Goal: Task Accomplishment & Management: Use online tool/utility

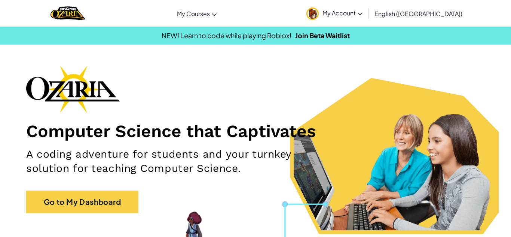
click at [99, 190] on div "Computer Science that Captivates A coding adventure for students and your turnk…" at bounding box center [255, 142] width 459 height 155
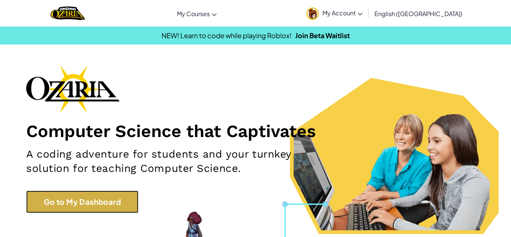
click at [103, 193] on link "Go to My Dashboard" at bounding box center [82, 201] width 112 height 22
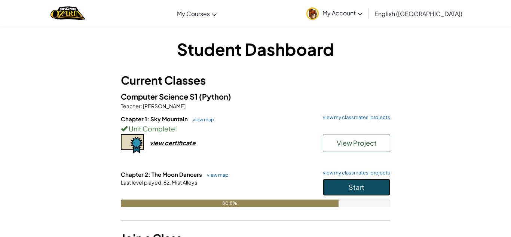
click at [339, 188] on button "Start" at bounding box center [356, 186] width 67 height 17
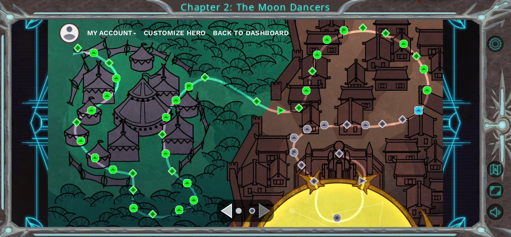
click at [419, 112] on img at bounding box center [419, 110] width 8 height 8
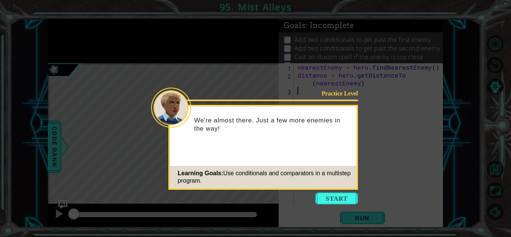
click at [330, 190] on icon at bounding box center [255, 118] width 511 height 237
click at [333, 195] on button "Start" at bounding box center [336, 198] width 43 height 12
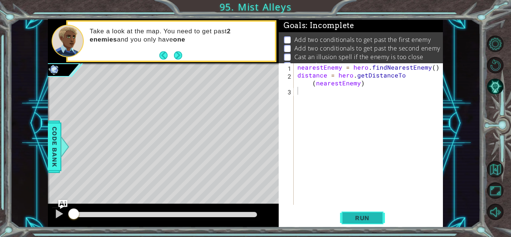
click at [356, 220] on span "Run" at bounding box center [363, 217] width 30 height 7
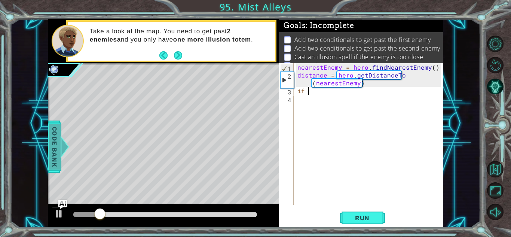
type textarea "if"
click at [65, 147] on div at bounding box center [64, 146] width 9 height 22
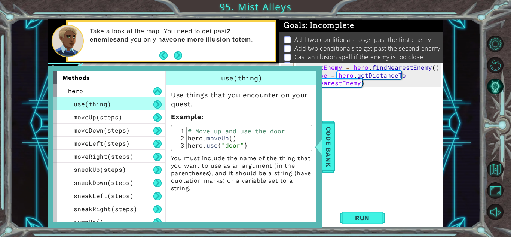
click at [52, 154] on div "methods hero use(thing) moveUp(steps) moveDown(steps) moveLeft(steps) moveRight…" at bounding box center [185, 147] width 274 height 162
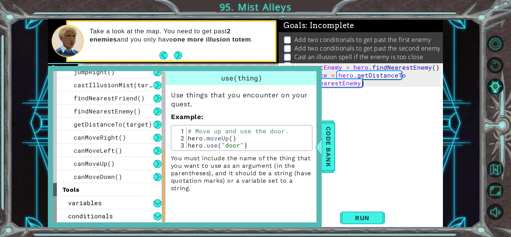
scroll to position [188, 0]
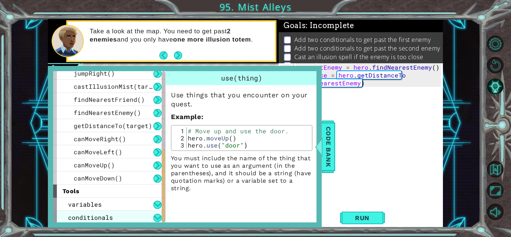
click at [95, 219] on span "conditionals" at bounding box center [90, 217] width 45 height 8
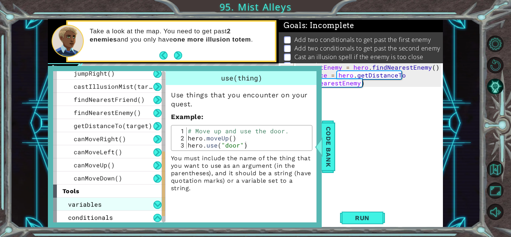
click at [96, 202] on span "variables" at bounding box center [85, 204] width 34 height 8
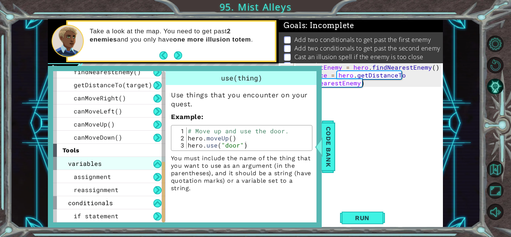
click at [104, 163] on div "variables" at bounding box center [109, 163] width 112 height 13
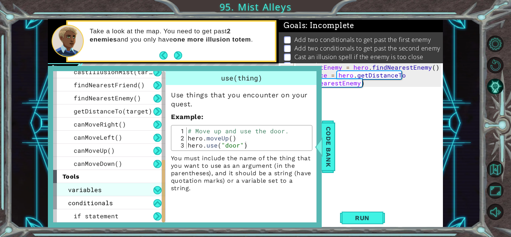
click at [107, 187] on div "variables" at bounding box center [109, 189] width 112 height 13
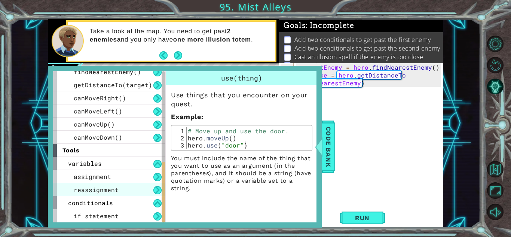
click at [107, 186] on span "reassignment" at bounding box center [96, 190] width 45 height 8
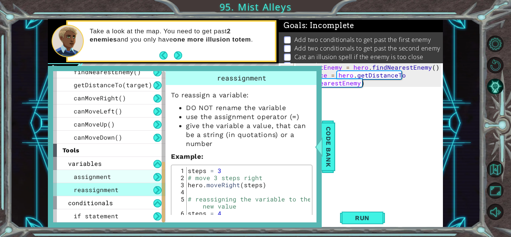
click at [112, 174] on div "assignment" at bounding box center [109, 176] width 112 height 13
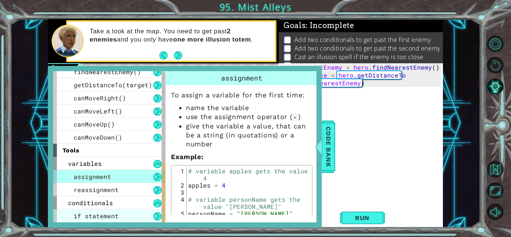
click at [113, 217] on span "if statement" at bounding box center [96, 216] width 45 height 8
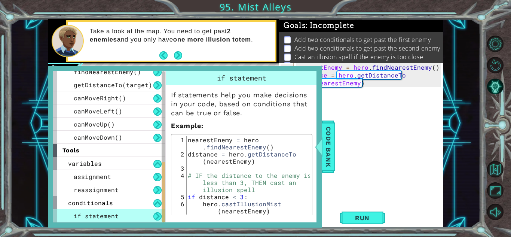
click at [340, 102] on div "nearestEnemy = hero . findNearestEnemy ( ) distance = hero . getDistanceTo ( ne…" at bounding box center [370, 141] width 149 height 157
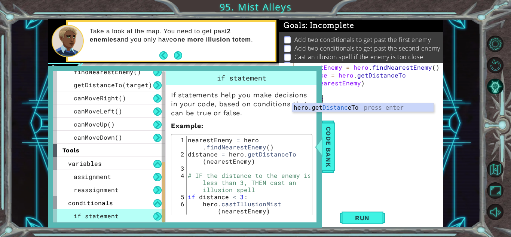
scroll to position [0, 1]
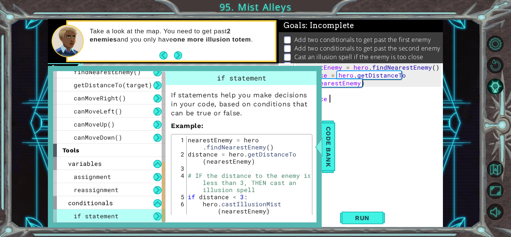
type textarea "distance"
type textarea "if distance < 3:"
drag, startPoint x: 250, startPoint y: 200, endPoint x: 184, endPoint y: 195, distance: 66.1
click at [184, 195] on div "if distance < 3: 1 2 3 4 5 6 nearestEnemy = hero . findNearestEnemy ( ) distanc…" at bounding box center [241, 175] width 137 height 78
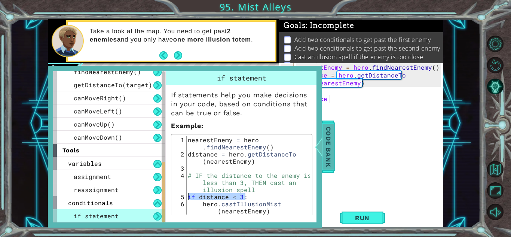
click at [326, 135] on span "Code Bank" at bounding box center [329, 147] width 12 height 46
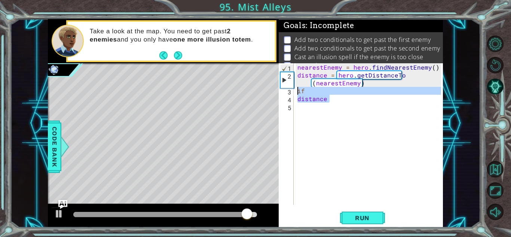
drag, startPoint x: 336, startPoint y: 99, endPoint x: 294, endPoint y: 92, distance: 42.5
click at [294, 92] on div "distance 1 2 3 4 5 nearestEnemy = hero . findNearestEnemy ( ) distance = hero .…" at bounding box center [360, 133] width 162 height 141
type textarea "if distance"
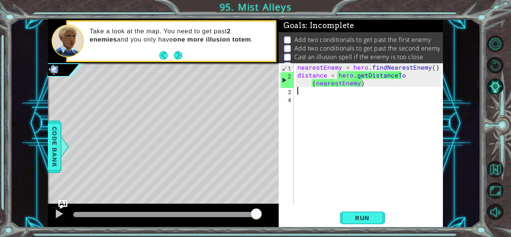
paste textarea "if distance < 3:"
click at [353, 89] on div "nearestEnemy = hero . findNearestEnemy ( ) distance = hero . getDistanceTo ( ne…" at bounding box center [370, 141] width 149 height 157
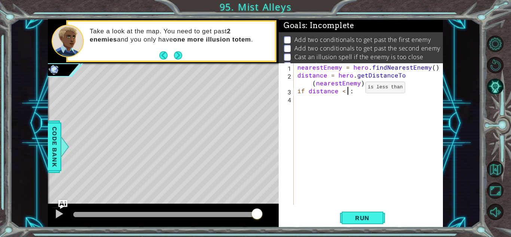
type textarea "if distance < 4:"
click at [335, 106] on div "nearestEnemy = hero . findNearestEnemy ( ) distance = hero . getDistanceTo ( ne…" at bounding box center [370, 141] width 149 height 157
click at [361, 213] on button "Run" at bounding box center [362, 218] width 45 height 16
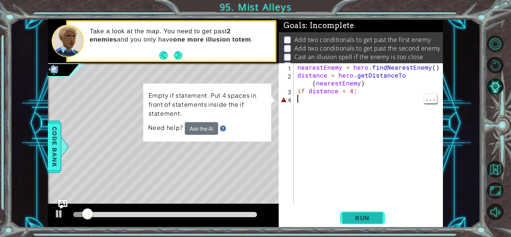
click at [355, 215] on span "Run" at bounding box center [363, 217] width 30 height 7
click at [335, 97] on div "nearestEnemy = hero . findNearestEnemy ( ) distance = hero . getDistanceTo ( ne…" at bounding box center [370, 141] width 149 height 157
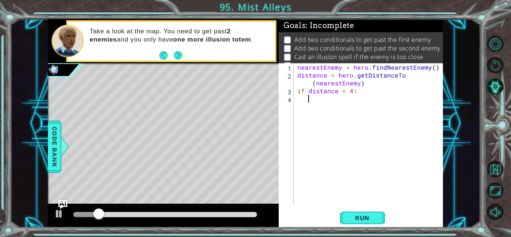
type textarea "m"
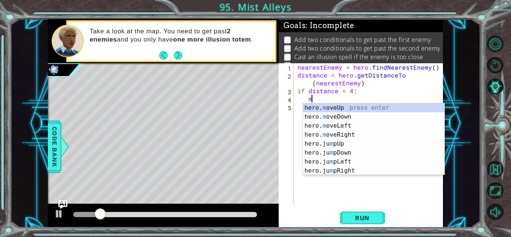
scroll to position [0, 0]
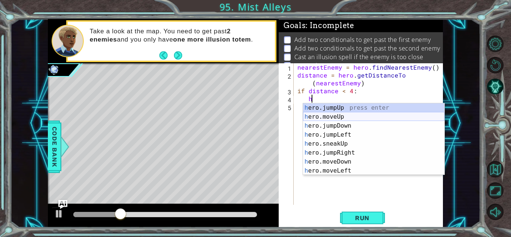
click at [342, 115] on div "h ero.jumpUp press enter h ero.moveUp press enter h ero.jumpDown press enter h …" at bounding box center [373, 148] width 141 height 90
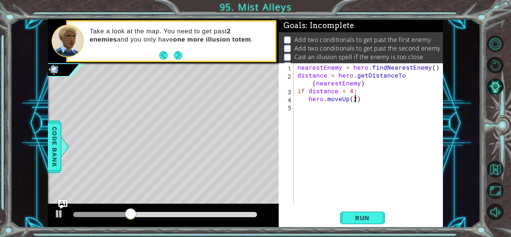
scroll to position [0, 3]
type textarea "hero.moveUp(2)"
click at [357, 208] on div "hero.moveUp(2) 1 2 3 4 5 nearestEnemy = hero . findNearestEnemy ( ) distance = …" at bounding box center [361, 145] width 164 height 164
click at [364, 224] on button "Run" at bounding box center [362, 218] width 45 height 16
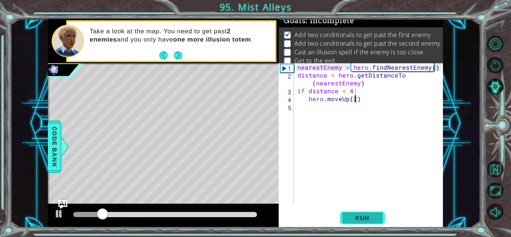
scroll to position [5, 0]
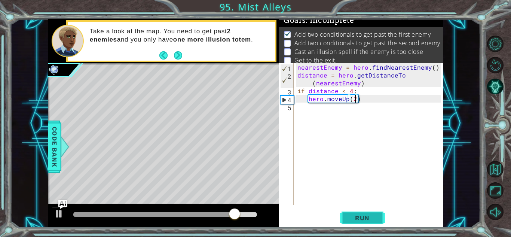
click at [370, 213] on button "Run" at bounding box center [362, 218] width 45 height 16
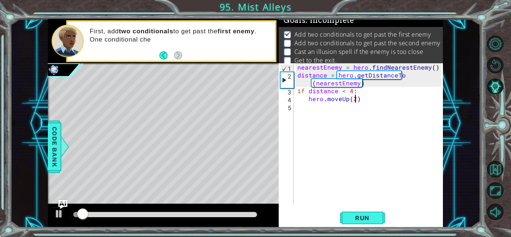
click at [324, 114] on div "nearestEnemy = hero . findNearestEnemy ( ) distance = hero . getDistanceTo ( ne…" at bounding box center [370, 141] width 149 height 157
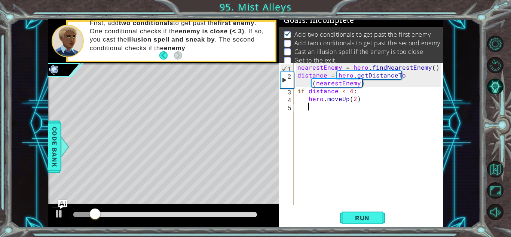
type textarea "h"
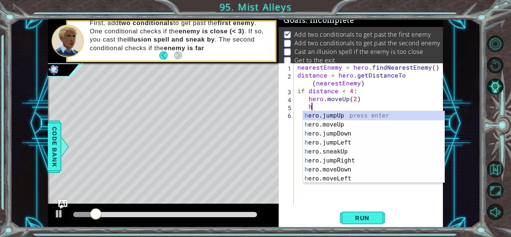
scroll to position [0, 0]
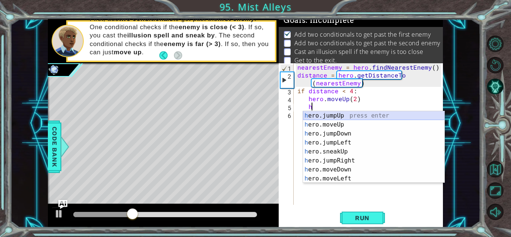
click at [348, 113] on div "h ero.jumpUp press enter h ero.moveUp press enter h ero.jumpDown press enter h …" at bounding box center [373, 156] width 141 height 90
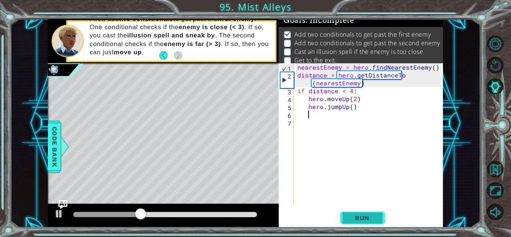
click at [354, 212] on button "Run" at bounding box center [362, 218] width 45 height 16
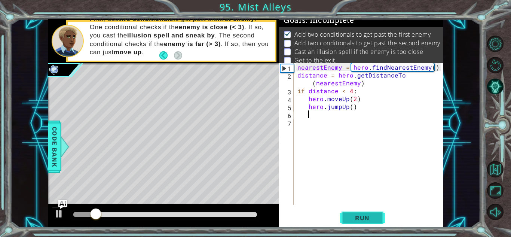
click at [354, 212] on button "Run" at bounding box center [362, 218] width 45 height 16
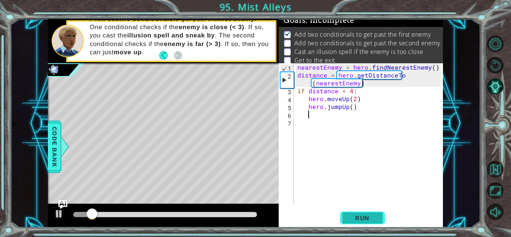
click at [348, 219] on span "Run" at bounding box center [363, 217] width 30 height 7
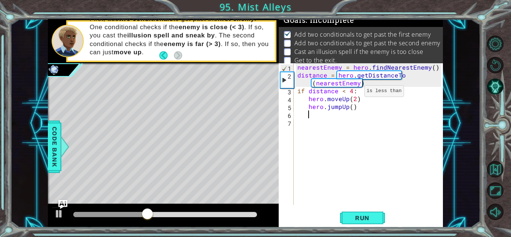
click at [352, 93] on div "nearestEnemy = hero . findNearestEnemy ( ) distance = hero . getDistanceTo ( ne…" at bounding box center [370, 141] width 149 height 157
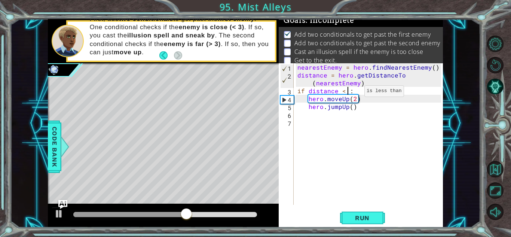
scroll to position [0, 3]
click at [364, 219] on span "Run" at bounding box center [363, 217] width 30 height 7
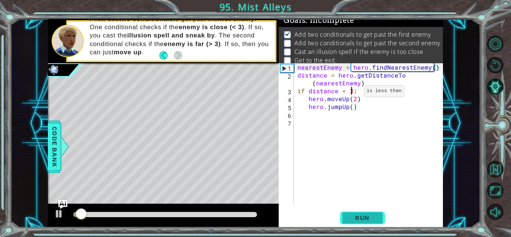
click at [369, 220] on span "Run" at bounding box center [363, 217] width 30 height 7
click at [367, 216] on span "Run" at bounding box center [363, 217] width 30 height 7
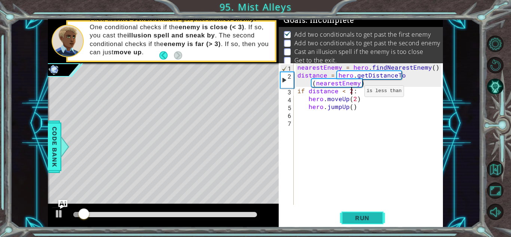
click at [356, 214] on span "Run" at bounding box center [363, 217] width 30 height 7
click at [354, 101] on div "nearestEnemy = hero . findNearestEnemy ( ) distance = hero . getDistanceTo ( ne…" at bounding box center [370, 141] width 149 height 157
click at [345, 212] on button "Run" at bounding box center [362, 218] width 45 height 16
click at [350, 90] on div "nearestEnemy = hero . findNearestEnemy ( ) distance = hero . getDistanceTo ( ne…" at bounding box center [370, 141] width 149 height 157
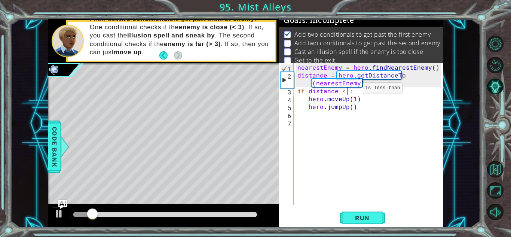
scroll to position [0, 3]
type textarea "if distance < 4:"
click at [359, 130] on div "nearestEnemy = hero . findNearestEnemy ( ) distance = hero . getDistanceTo ( ne…" at bounding box center [370, 141] width 149 height 157
type textarea "\"
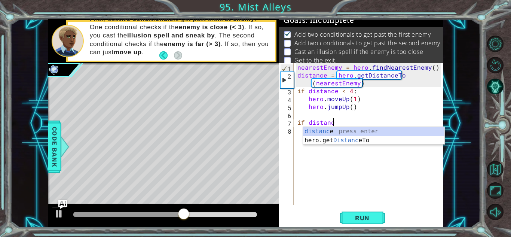
scroll to position [0, 2]
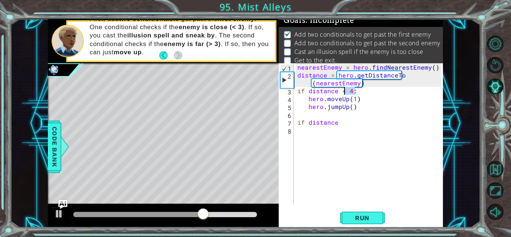
drag, startPoint x: 359, startPoint y: 90, endPoint x: 341, endPoint y: 91, distance: 18.0
click at [341, 91] on div "nearestEnemy = hero . findNearestEnemy ( ) distance = hero . getDistanceTo ( ne…" at bounding box center [370, 141] width 149 height 157
type textarea "if distance < 4:"
click at [358, 128] on div "nearestEnemy = hero . findNearestEnemy ( ) distance = hero . getDistanceTo ( ne…" at bounding box center [370, 141] width 149 height 157
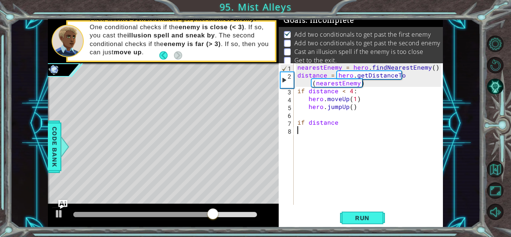
click at [357, 125] on div "nearestEnemy = hero . findNearestEnemy ( ) distance = hero . getDistanceTo ( ne…" at bounding box center [370, 141] width 149 height 157
paste textarea "< 4:"
click at [353, 124] on div "nearestEnemy = hero . findNearestEnemy ( ) distance = hero . getDistanceTo ( ne…" at bounding box center [370, 141] width 149 height 157
type textarea "if distance < 2:"
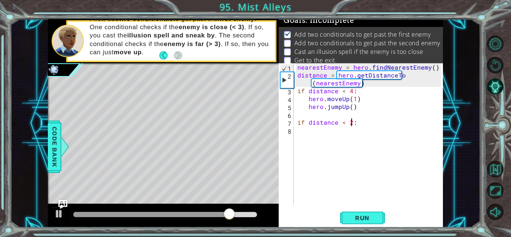
click at [339, 140] on div "nearestEnemy = hero . findNearestEnemy ( ) distance = hero . getDistanceTo ( ne…" at bounding box center [370, 141] width 149 height 157
click at [346, 214] on button "Run" at bounding box center [362, 218] width 45 height 16
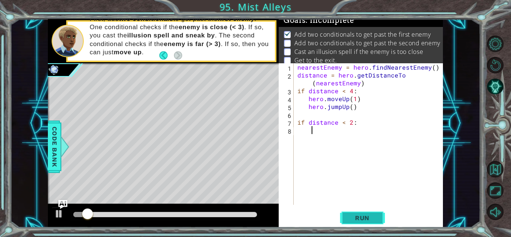
click at [369, 220] on span "Run" at bounding box center [363, 217] width 30 height 7
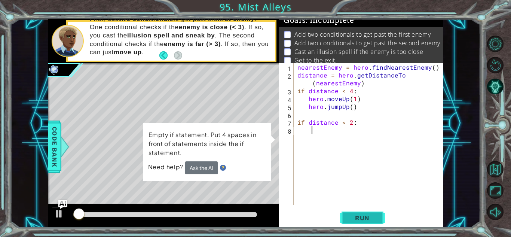
type textarea "h"
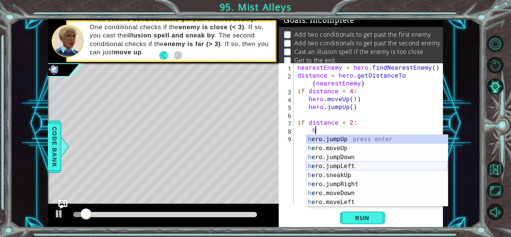
click at [345, 165] on div "h ero.jumpUp press enter h ero.moveUp press enter h ero.jumpDown press enter h …" at bounding box center [376, 180] width 141 height 90
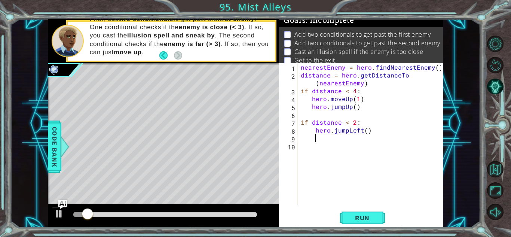
scroll to position [0, 0]
click at [356, 210] on button "Run" at bounding box center [362, 218] width 45 height 16
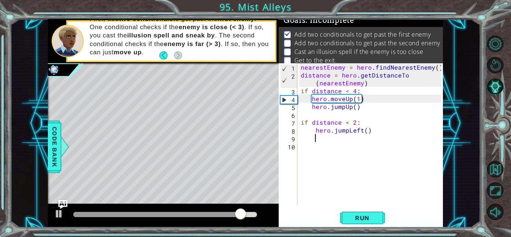
click at [370, 132] on div "nearestEnemy = hero . findNearestEnemy ( ) distance = hero . getDistanceTo ( ne…" at bounding box center [372, 141] width 146 height 157
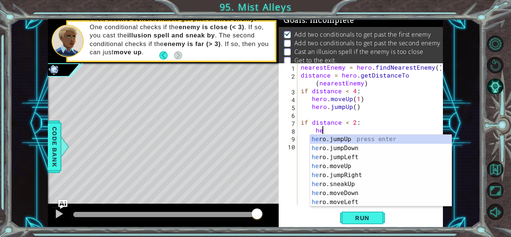
type textarea "h"
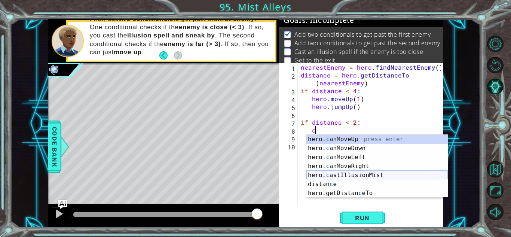
click at [367, 175] on div "hero. c anMoveUp press enter hero. c anMoveDown press enter hero. c anMoveLeft …" at bounding box center [376, 175] width 141 height 81
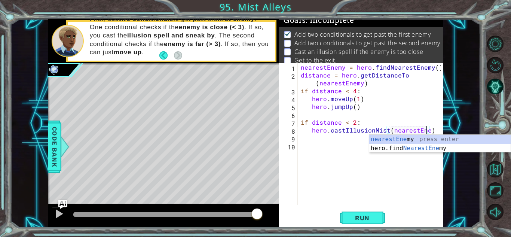
scroll to position [0, 8]
click at [372, 224] on button "Run" at bounding box center [362, 218] width 45 height 16
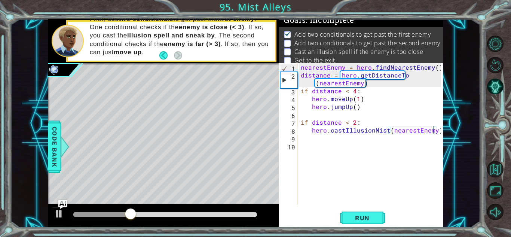
click at [357, 101] on div "nearestEnemy = hero . findNearestEnemy ( ) distance = hero . getDistanceTo ( ne…" at bounding box center [372, 141] width 146 height 157
type textarea "hero.moveUp()"
click at [371, 217] on span "Run" at bounding box center [363, 217] width 30 height 7
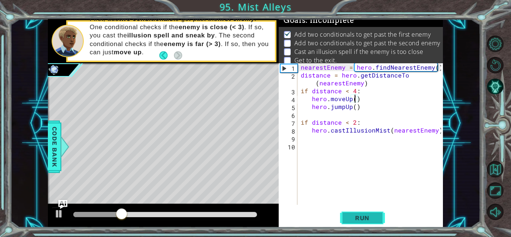
click at [366, 214] on span "Run" at bounding box center [363, 217] width 30 height 7
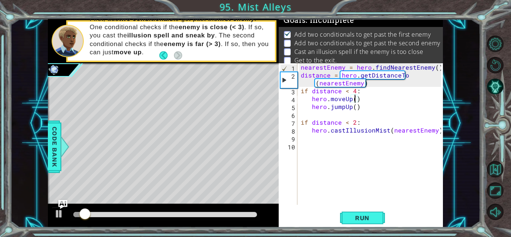
click at [354, 143] on div "nearestEnemy = hero . findNearestEnemy ( ) distance = hero . getDistanceTo ( ne…" at bounding box center [372, 141] width 146 height 157
click at [352, 143] on div "nearestEnemy = hero . findNearestEnemy ( ) distance = hero . getDistanceTo ( ne…" at bounding box center [372, 141] width 146 height 157
click at [366, 213] on button "Run" at bounding box center [362, 218] width 45 height 16
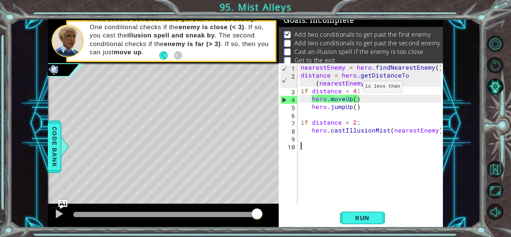
click at [354, 89] on div "nearestEnemy = hero . findNearestEnemy ( ) distance = hero . getDistanceTo ( ne…" at bounding box center [372, 141] width 146 height 157
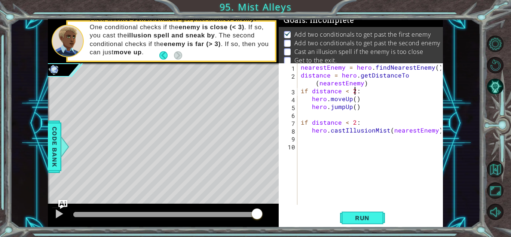
scroll to position [0, 3]
click at [354, 123] on div "nearestEnemy = hero . findNearestEnemy ( ) distance = hero . getDistanceTo ( ne…" at bounding box center [372, 141] width 146 height 157
type textarea "if distance < 4:"
click at [344, 221] on button "Run" at bounding box center [362, 218] width 45 height 16
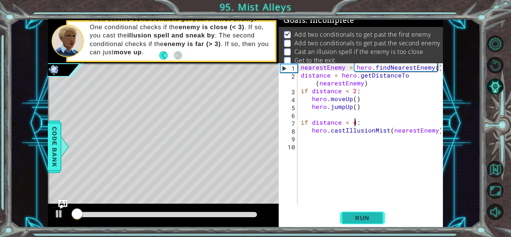
click at [345, 221] on button "Run" at bounding box center [362, 218] width 45 height 16
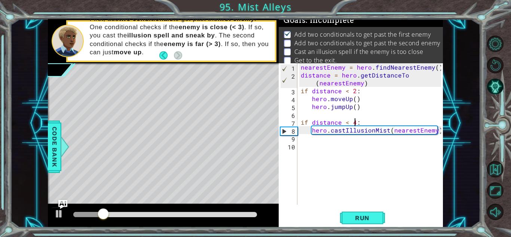
click at [333, 136] on div "nearestEnemy = hero . findNearestEnemy ( ) distance = hero . getDistanceTo ( ne…" at bounding box center [372, 141] width 146 height 157
type textarea "h"
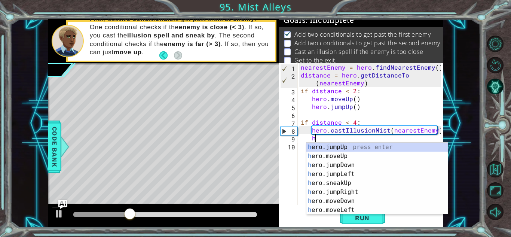
scroll to position [0, 0]
click at [353, 100] on div "nearestEnemy = hero . findNearestEnemy ( ) distance = hero . getDistanceTo ( ne…" at bounding box center [372, 141] width 146 height 157
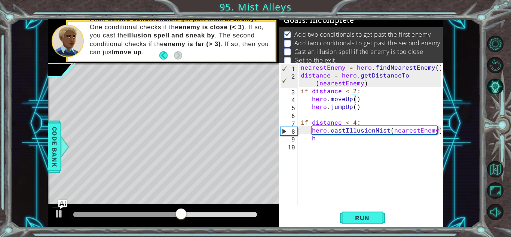
click at [342, 140] on div "nearestEnemy = hero . findNearestEnemy ( ) distance = hero . getDistanceTo ( ne…" at bounding box center [372, 141] width 146 height 157
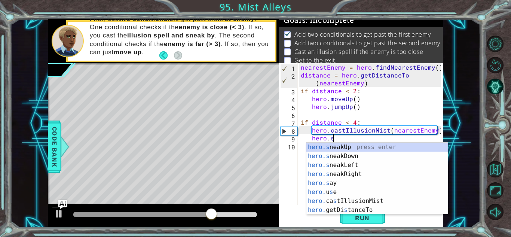
scroll to position [0, 1]
click at [350, 145] on div "hero.s neakUp press enter hero.s neakDown press enter hero.s neakLeft press ent…" at bounding box center [376, 188] width 141 height 90
type textarea "hero.sneakUp(1)"
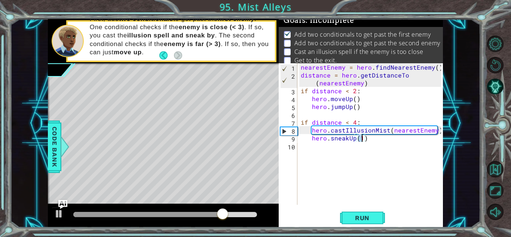
click at [370, 201] on div "nearestEnemy = hero . findNearestEnemy ( ) distance = hero . getDistanceTo ( ne…" at bounding box center [372, 141] width 146 height 157
click at [370, 218] on span "Run" at bounding box center [363, 217] width 30 height 7
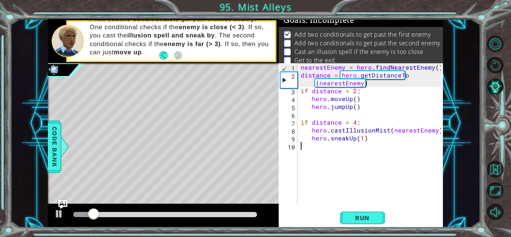
click at [362, 109] on div "nearestEnemy = hero . findNearestEnemy ( ) distance = hero . getDistanceTo ( ne…" at bounding box center [372, 141] width 146 height 157
click at [354, 99] on div "nearestEnemy = hero . findNearestEnemy ( ) distance = hero . getDistanceTo ( ne…" at bounding box center [372, 141] width 146 height 157
click at [352, 213] on button "Run" at bounding box center [362, 218] width 45 height 16
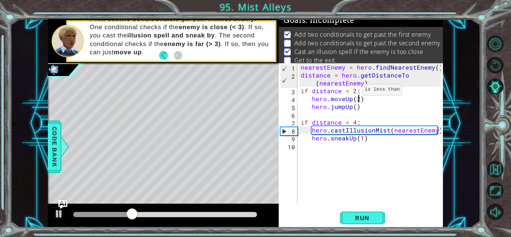
click at [354, 91] on div "nearestEnemy = hero . findNearestEnemy ( ) distance = hero . getDistanceTo ( ne…" at bounding box center [372, 141] width 146 height 157
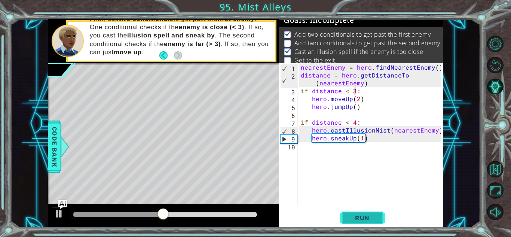
type textarea "if distance < 3:"
click at [352, 210] on button "Run" at bounding box center [362, 218] width 45 height 16
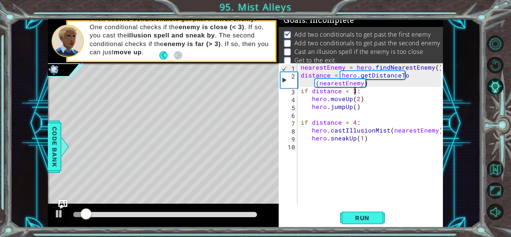
click at [357, 153] on div "nearestEnemy = hero . findNearestEnemy ( ) distance = hero . getDistanceTo ( ne…" at bounding box center [372, 141] width 146 height 157
click at [355, 92] on div "nearestEnemy = hero . findNearestEnemy ( ) distance = hero . getDistanceTo ( ne…" at bounding box center [372, 141] width 146 height 157
type textarea "if distance < 4:"
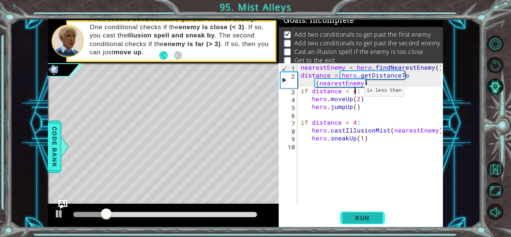
click at [358, 216] on span "Run" at bounding box center [363, 217] width 30 height 7
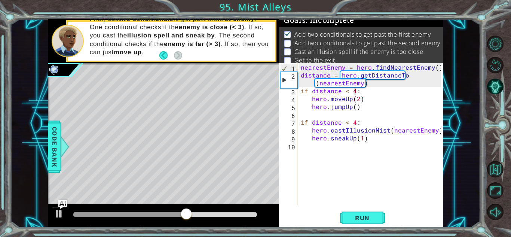
click at [349, 165] on div "nearestEnemy = hero . findNearestEnemy ( ) distance = hero . getDistanceTo ( ne…" at bounding box center [372, 141] width 146 height 157
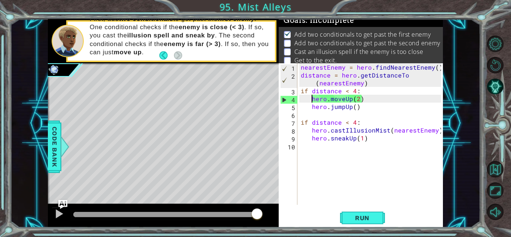
click at [311, 98] on div "nearestEnemy = hero . findNearestEnemy ( ) distance = hero . getDistanceTo ( ne…" at bounding box center [372, 141] width 146 height 157
type textarea "hero.moveUp(2)"
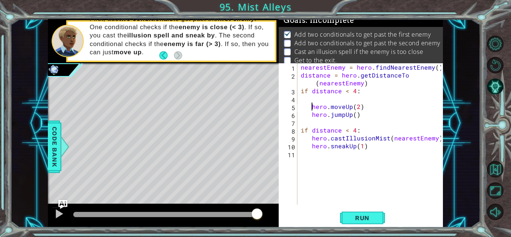
click at [319, 98] on div "nearestEnemy = hero . findNearestEnemy ( ) distance = hero . getDistanceTo ( ne…" at bounding box center [372, 141] width 146 height 157
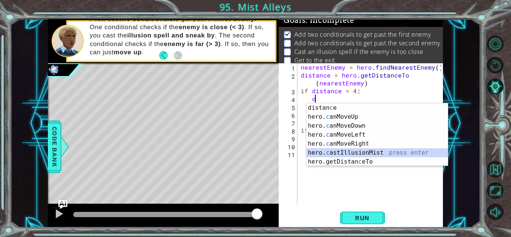
click at [355, 154] on div "distan c e press enter hero. c anMoveUp press enter hero. c anMoveDown press en…" at bounding box center [376, 143] width 141 height 81
type textarea "hero.castIllusionMist(friend)"
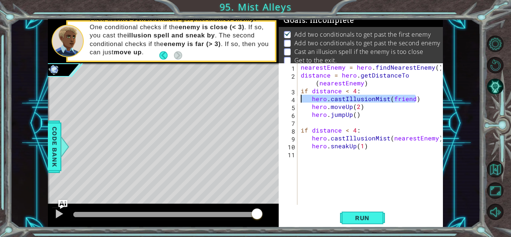
drag, startPoint x: 427, startPoint y: 98, endPoint x: 289, endPoint y: 99, distance: 137.7
click at [289, 99] on div "hero.castIllusionMist(friend) 1 2 3 4 5 6 7 8 9 10 11 nearestEnemy = hero . fin…" at bounding box center [360, 133] width 162 height 141
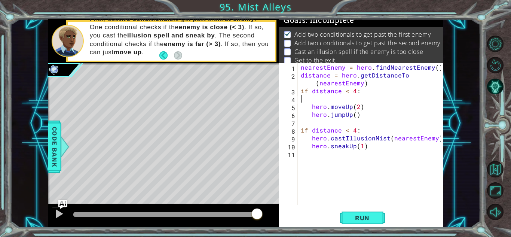
scroll to position [0, 0]
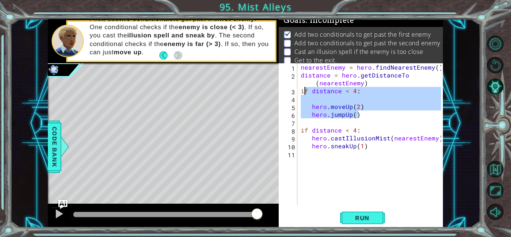
drag, startPoint x: 370, startPoint y: 117, endPoint x: 302, endPoint y: 92, distance: 72.2
click at [302, 92] on div "nearestEnemy = hero . findNearestEnemy ( ) distance = hero . getDistanceTo ( ne…" at bounding box center [372, 141] width 146 height 157
type textarea "if distance < 4:"
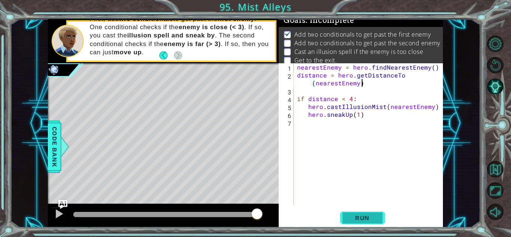
click at [366, 214] on span "Run" at bounding box center [363, 217] width 30 height 7
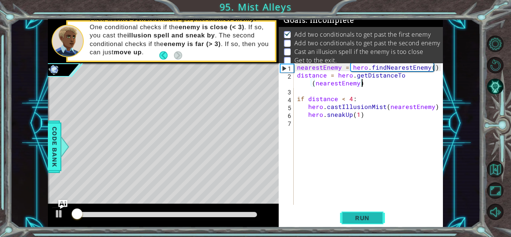
click at [366, 214] on span "Run" at bounding box center [363, 217] width 30 height 7
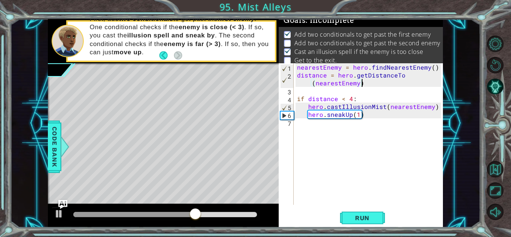
click at [358, 118] on div "nearestEnemy = hero . findNearestEnemy ( ) distance = hero . getDistanceTo ( ne…" at bounding box center [370, 141] width 149 height 157
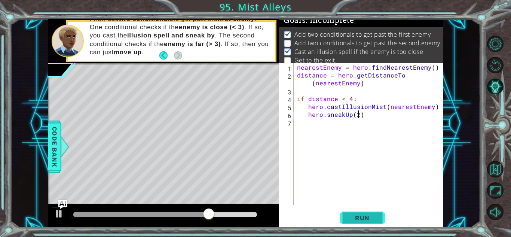
type textarea "hero.sneakUp(2)"
click at [358, 213] on button "Run" at bounding box center [362, 218] width 45 height 16
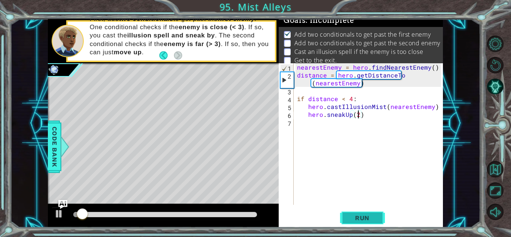
click at [349, 221] on span "Run" at bounding box center [363, 217] width 30 height 7
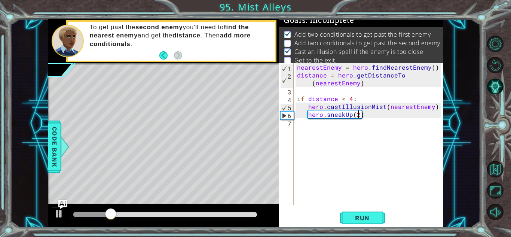
click at [331, 134] on div "nearestEnemy = hero . findNearestEnemy ( ) distance = hero . getDistanceTo ( ne…" at bounding box center [370, 141] width 149 height 157
type textarea "h"
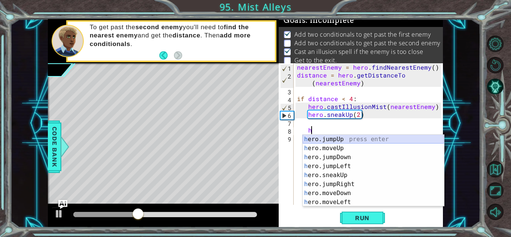
click at [362, 139] on div "h ero.jumpUp press enter h ero.moveUp press enter h ero.jumpDown press enter h …" at bounding box center [373, 180] width 141 height 90
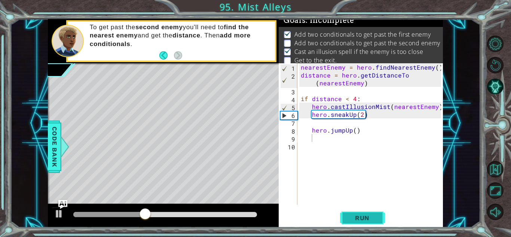
click at [372, 224] on button "Run" at bounding box center [362, 218] width 45 height 16
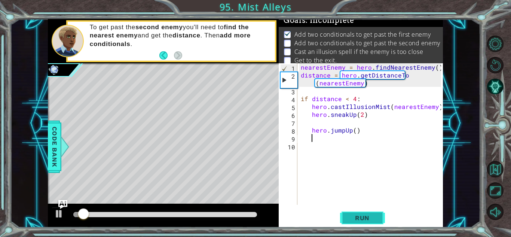
click at [367, 214] on span "Run" at bounding box center [363, 217] width 30 height 7
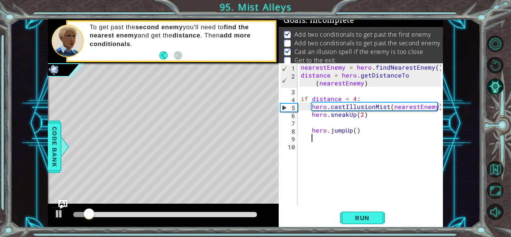
click at [357, 140] on div "nearestEnemy = hero . findNearestEnemy ( ) distance = hero . getDistanceTo ( ne…" at bounding box center [372, 141] width 146 height 157
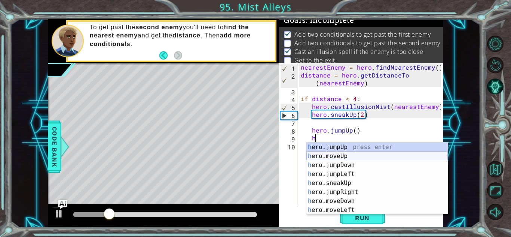
click at [341, 153] on div "h ero.jumpUp press enter h ero.moveUp press enter h ero.jumpDown press enter h …" at bounding box center [376, 188] width 141 height 90
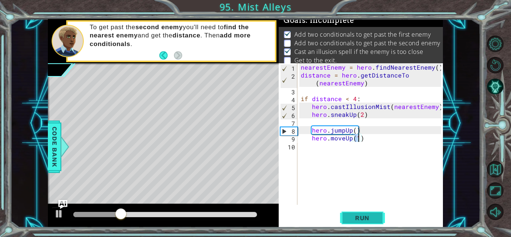
type textarea "hero.moveUp(1)"
click at [346, 217] on button "Run" at bounding box center [362, 218] width 45 height 16
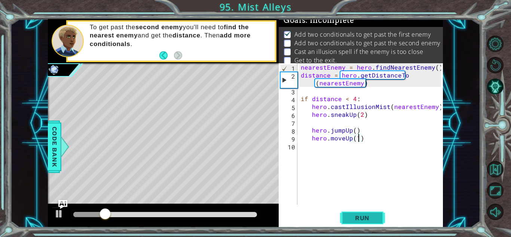
click at [357, 219] on span "Run" at bounding box center [363, 217] width 30 height 7
click at [341, 168] on div "nearestEnemy = hero . findNearestEnemy ( ) distance = hero . getDistanceTo ( ne…" at bounding box center [372, 141] width 146 height 157
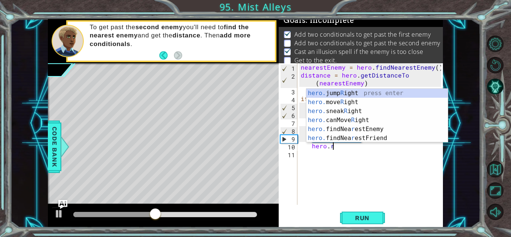
scroll to position [0, 1]
click at [354, 100] on div "hero. jump R ight press enter hero. move R ight press enter hero. sneak R ight …" at bounding box center [376, 125] width 141 height 72
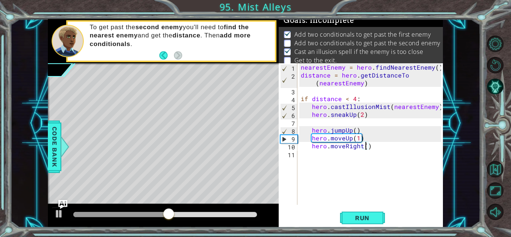
scroll to position [0, 4]
type textarea "hero.moveRight(3)"
click at [369, 225] on button "Run" at bounding box center [362, 218] width 45 height 16
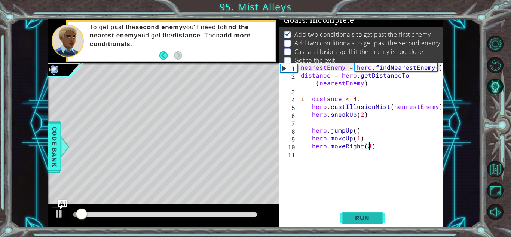
click at [352, 146] on div "nearestEnemy = hero . findNearestEnemy ( ) distance = hero . getDistanceTo ( ne…" at bounding box center [372, 141] width 146 height 157
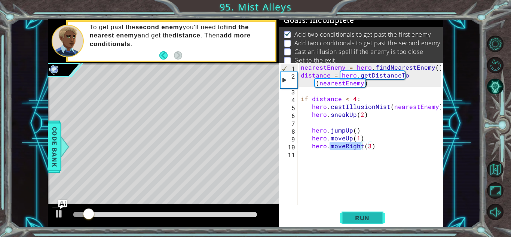
click at [364, 214] on span "Run" at bounding box center [363, 217] width 30 height 7
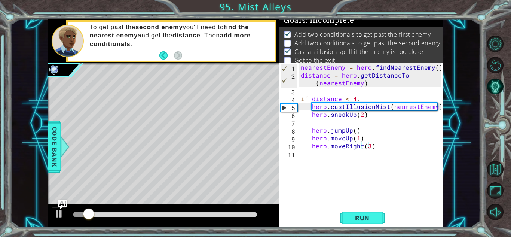
click at [354, 174] on div "nearestEnemy = hero . findNearestEnemy ( ) distance = hero . getDistanceTo ( ne…" at bounding box center [372, 141] width 146 height 157
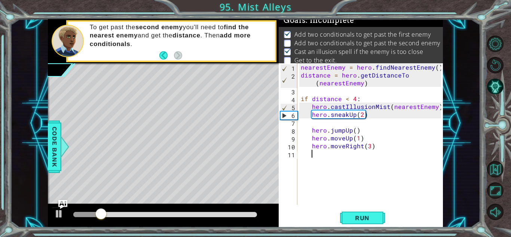
type textarea "h"
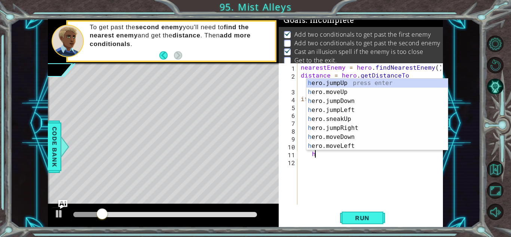
scroll to position [0, 0]
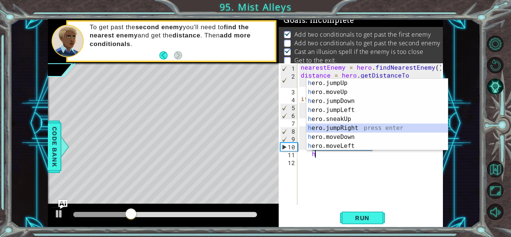
click at [362, 128] on div "h ero.jumpUp press enter h ero.moveUp press enter h ero.jumpDown press enter h …" at bounding box center [376, 124] width 141 height 90
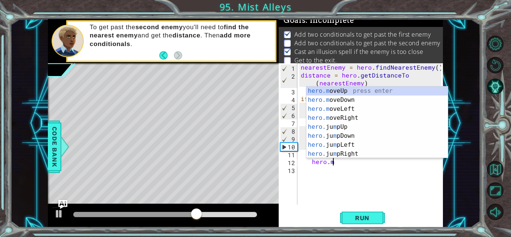
scroll to position [0, 1]
click at [343, 119] on div "hero.m oveUp press enter hero.m oveDown press enter hero.m oveLeft press enter …" at bounding box center [376, 131] width 141 height 90
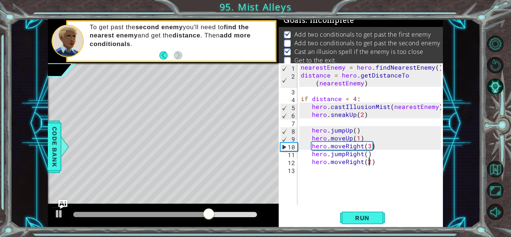
scroll to position [0, 4]
click at [383, 223] on button "Run" at bounding box center [362, 218] width 45 height 16
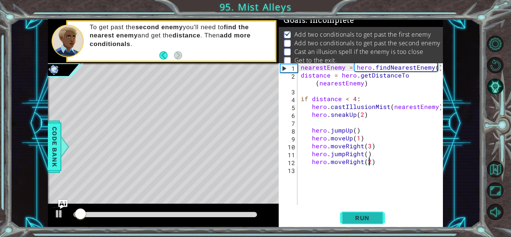
click at [368, 220] on span "Run" at bounding box center [363, 217] width 30 height 7
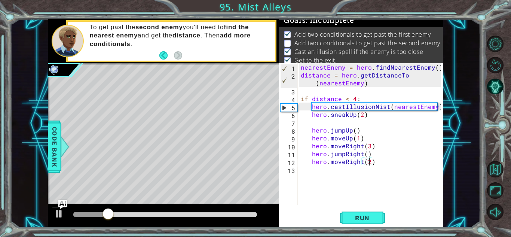
click at [310, 130] on div "nearestEnemy = hero . findNearestEnemy ( ) distance = hero . getDistanceTo ( ne…" at bounding box center [372, 141] width 146 height 157
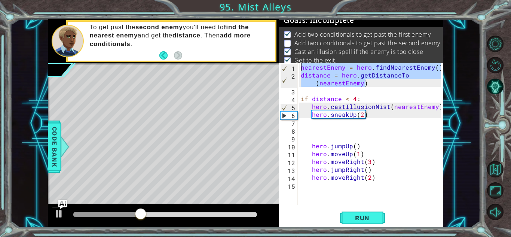
drag, startPoint x: 368, startPoint y: 86, endPoint x: 294, endPoint y: 65, distance: 76.9
click at [294, 65] on div "hero.jumpUp() 1 2 3 4 5 6 7 8 9 10 11 12 13 14 15 nearestEnemy = hero . findNea…" at bounding box center [360, 133] width 162 height 141
type textarea "nearestEnemy = hero.findNearestEnemy() distance = hero.getDistanceTo(nearestEne…"
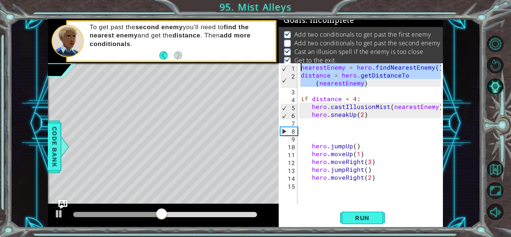
click at [324, 131] on div "nearestEnemy = hero . findNearestEnemy ( ) distance = hero . getDistanceTo ( ne…" at bounding box center [372, 141] width 146 height 157
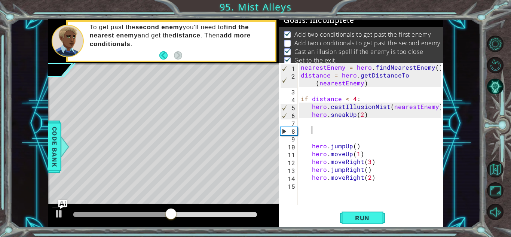
paste textarea "distance = hero.getDistanceTo(nearestEnemy)"
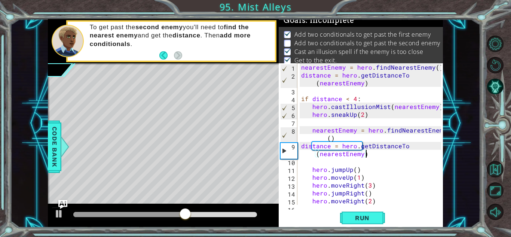
click at [312, 129] on div "nearestEnemy = hero . findNearestEnemy ( ) distance = hero . getDistanceTo ( ne…" at bounding box center [372, 141] width 145 height 157
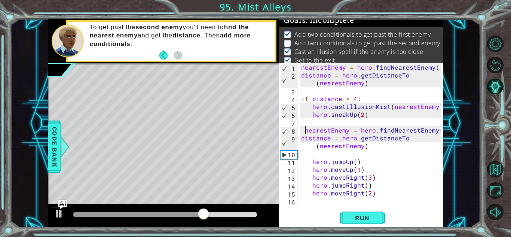
type textarea "nearestEnemy = hero.findNearestEnemy()"
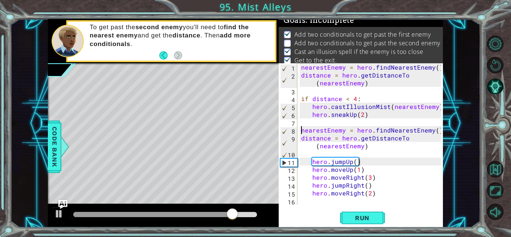
click at [312, 153] on div "nearestEnemy = hero . findNearestEnemy ( ) distance = hero . getDistanceTo ( ne…" at bounding box center [372, 141] width 145 height 157
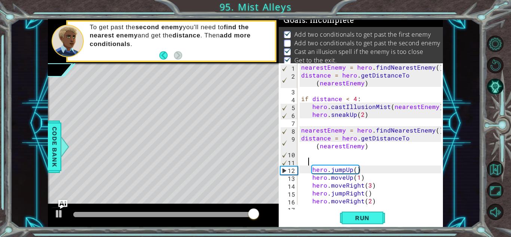
scroll to position [0, 0]
click at [302, 155] on div "nearestEnemy = hero . findNearestEnemy ( ) distance = hero . getDistanceTo ( ne…" at bounding box center [372, 141] width 145 height 157
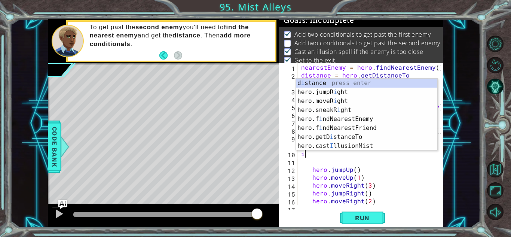
scroll to position [0, 0]
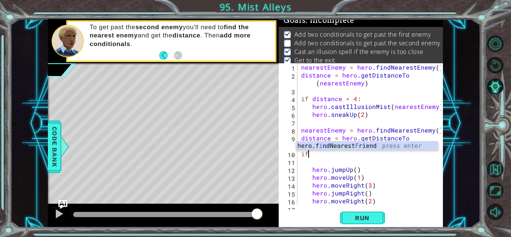
type textarea "i"
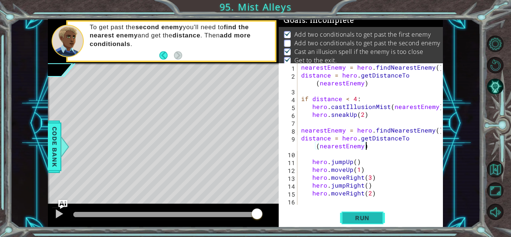
click at [374, 223] on button "Run" at bounding box center [362, 218] width 45 height 16
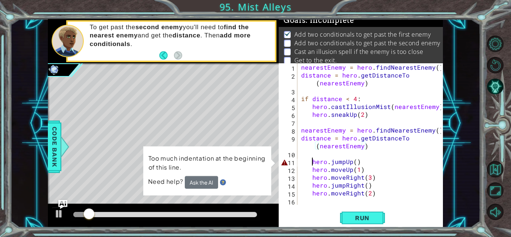
click at [311, 161] on div "nearestEnemy = hero . findNearestEnemy ( ) distance = hero . getDistanceTo ( ne…" at bounding box center [372, 141] width 145 height 157
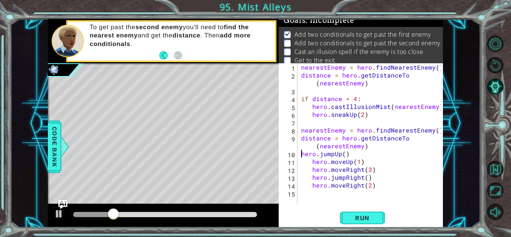
click at [313, 163] on div "nearestEnemy = hero . findNearestEnemy ( ) distance = hero . getDistanceTo ( ne…" at bounding box center [372, 141] width 145 height 157
click at [311, 172] on div "nearestEnemy = hero . findNearestEnemy ( ) distance = hero . getDistanceTo ( ne…" at bounding box center [372, 141] width 145 height 157
click at [312, 177] on div "nearestEnemy = hero . findNearestEnemy ( ) distance = hero . getDistanceTo ( ne…" at bounding box center [372, 141] width 145 height 157
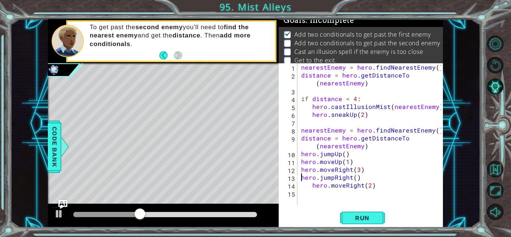
click at [313, 183] on div "nearestEnemy = hero . findNearestEnemy ( ) distance = hero . getDistanceTo ( ne…" at bounding box center [372, 141] width 145 height 157
click at [374, 221] on span "Run" at bounding box center [363, 217] width 30 height 7
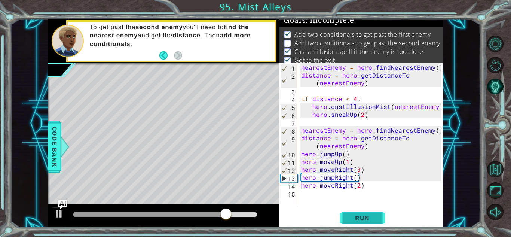
click at [352, 213] on button "Run" at bounding box center [362, 218] width 45 height 16
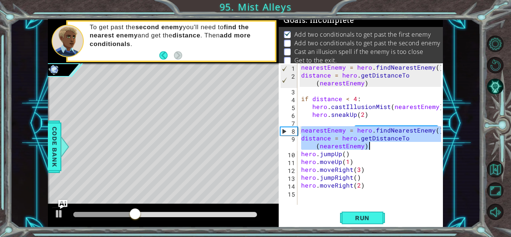
drag, startPoint x: 301, startPoint y: 129, endPoint x: 371, endPoint y: 146, distance: 71.6
click at [371, 146] on div "nearestEnemy = hero . findNearestEnemy ( ) distance = hero . getDistanceTo ( ne…" at bounding box center [372, 141] width 145 height 157
type textarea "nearestEnemy = hero.findNearestEnemy() distance = hero.getDistanceTo(nearestEne…"
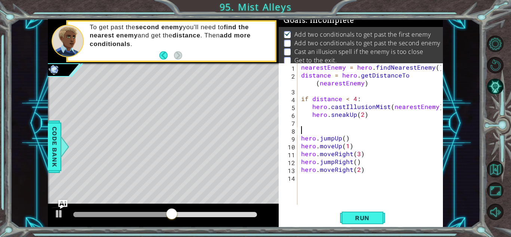
scroll to position [0, 0]
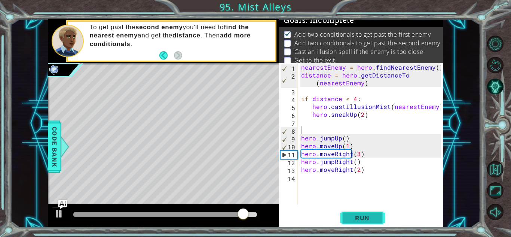
click at [359, 221] on span "Run" at bounding box center [363, 217] width 30 height 7
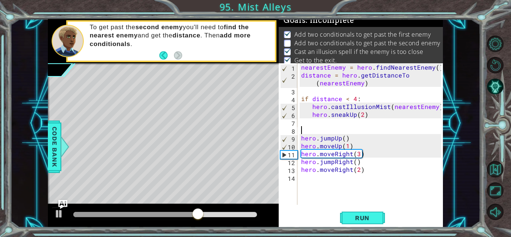
click at [301, 155] on div "nearestEnemy = hero . findNearestEnemy ( ) distance = hero . getDistanceTo ( ne…" at bounding box center [372, 141] width 145 height 157
type textarea "hero.moveRight(3)"
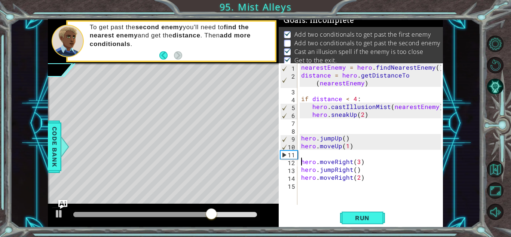
click at [303, 154] on div "nearestEnemy = hero . findNearestEnemy ( ) distance = hero . getDistanceTo ( ne…" at bounding box center [372, 141] width 145 height 157
paste textarea "distance = hero.getDistanceTo(nearestEnemy)"
type textarea "distance = hero.getDistanceTo(nearestEnemy)"
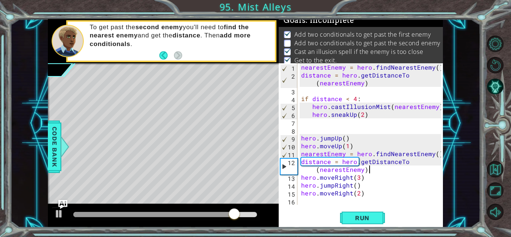
click at [301, 132] on div "nearestEnemy = hero . findNearestEnemy ( ) distance = hero . getDistanceTo ( ne…" at bounding box center [372, 141] width 145 height 157
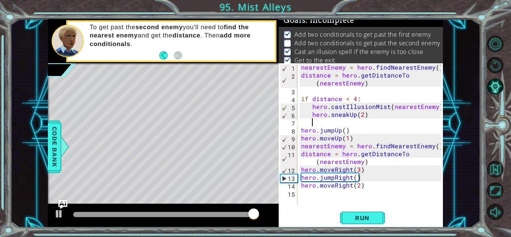
click at [351, 205] on div "1 2 3 4 5 6 7 8 9 10 11 12 13 14 15 nearestEnemy = hero . findNearestEnemy ( ) …" at bounding box center [361, 145] width 164 height 164
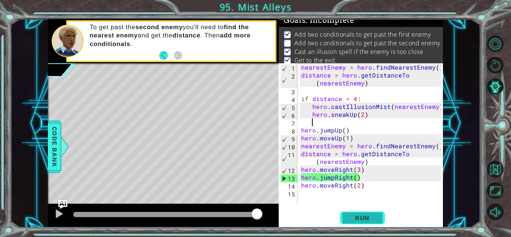
click at [353, 220] on span "Run" at bounding box center [363, 217] width 30 height 7
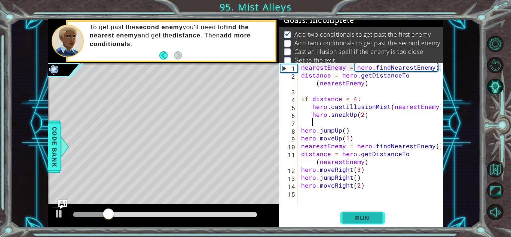
click at [351, 220] on span "Run" at bounding box center [363, 217] width 30 height 7
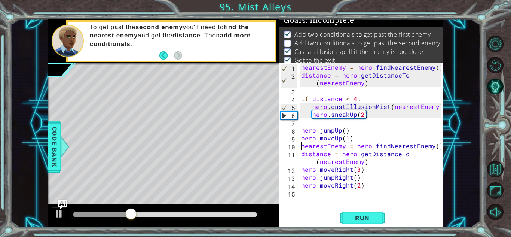
click at [300, 144] on div "nearestEnemy = hero . findNearestEnemy ( ) distance = hero . getDistanceTo ( ne…" at bounding box center [372, 141] width 145 height 157
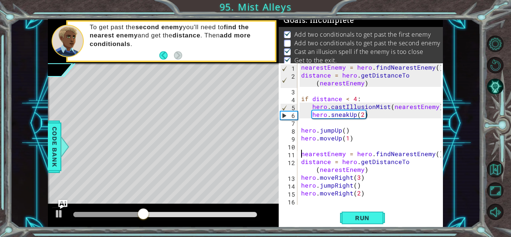
click at [301, 176] on div "nearestEnemy = hero . findNearestEnemy ( ) distance = hero . getDistanceTo ( ne…" at bounding box center [372, 141] width 145 height 157
type textarea "hero.moveRight(3)"
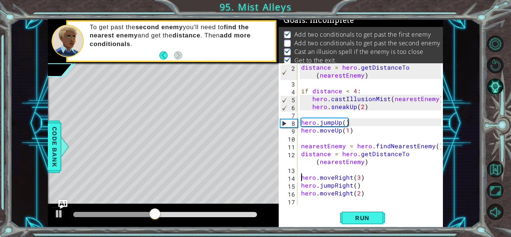
scroll to position [8, 0]
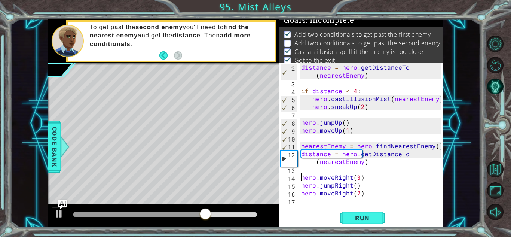
click at [334, 168] on div "distance = hero . getDistanceTo ( nearestEnemy ) if distance < 4 : hero . castI…" at bounding box center [372, 145] width 145 height 165
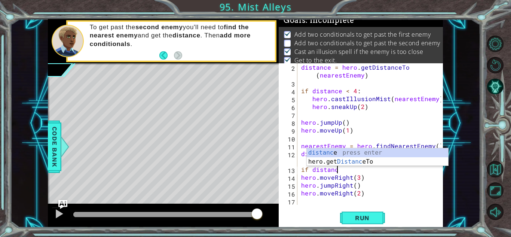
scroll to position [0, 2]
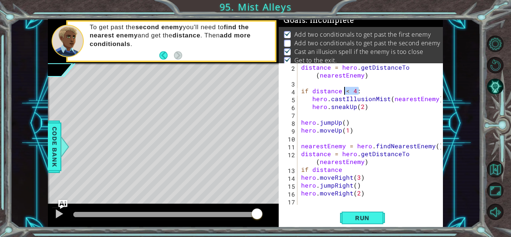
drag, startPoint x: 363, startPoint y: 93, endPoint x: 345, endPoint y: 91, distance: 17.6
click at [345, 91] on div "distance = hero . getDistanceTo ( nearestEnemy ) if distance < 4 : hero . castI…" at bounding box center [372, 145] width 145 height 165
click at [369, 169] on div "distance = hero . getDistanceTo ( nearestEnemy ) if distance < 4 : hero . castI…" at bounding box center [372, 145] width 145 height 165
paste textarea "< 4:"
click at [372, 214] on span "Run" at bounding box center [363, 217] width 30 height 7
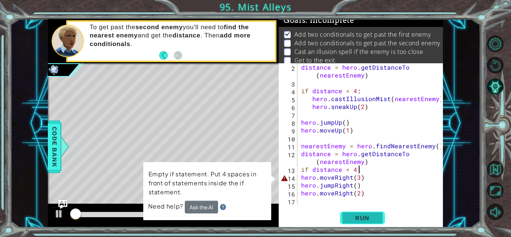
click at [372, 214] on span "Run" at bounding box center [363, 217] width 30 height 7
click at [301, 192] on div "distance = hero . getDistanceTo ( nearestEnemy ) if distance < 4 : hero . castI…" at bounding box center [372, 145] width 145 height 165
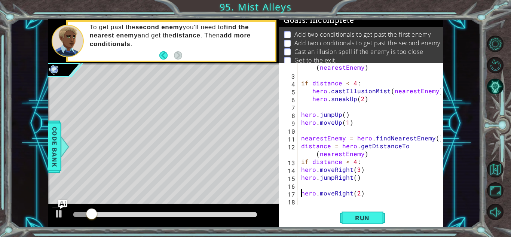
scroll to position [16, 0]
click at [300, 169] on div "distance = hero . getDistanceTo ( nearestEnemy ) if distance < 4 : hero . castI…" at bounding box center [372, 137] width 145 height 165
click at [300, 178] on div "distance = hero . getDistanceTo ( nearestEnemy ) if distance < 4 : hero . castI…" at bounding box center [372, 137] width 145 height 165
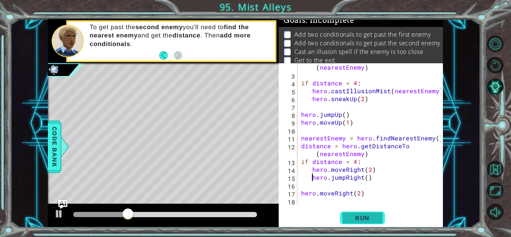
click at [365, 217] on span "Run" at bounding box center [363, 217] width 30 height 7
click at [354, 214] on span "Run" at bounding box center [363, 217] width 30 height 7
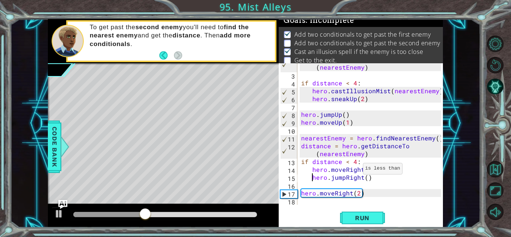
click at [354, 162] on div "distance = hero . getDistanceTo ( nearestEnemy ) if distance < 4 : hero . castI…" at bounding box center [372, 137] width 145 height 165
click at [353, 222] on button "Run" at bounding box center [362, 218] width 45 height 16
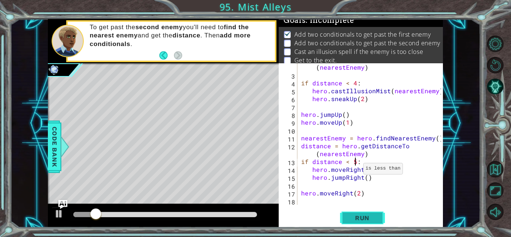
click at [357, 213] on button "Run" at bounding box center [362, 218] width 45 height 16
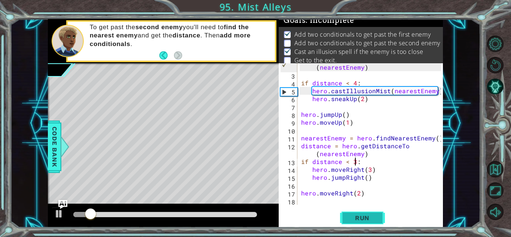
click at [358, 224] on button "Run" at bounding box center [362, 218] width 45 height 16
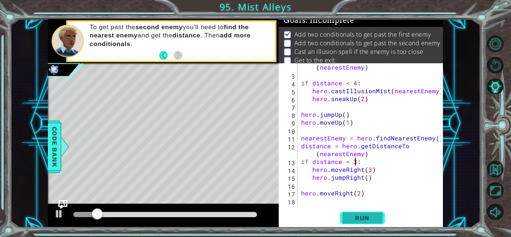
click at [368, 220] on span "Run" at bounding box center [363, 217] width 30 height 7
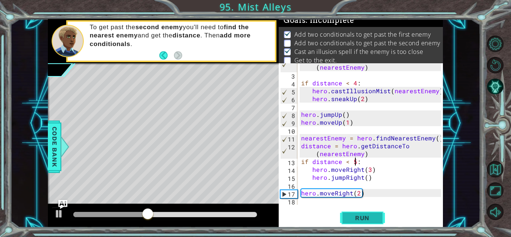
click at [370, 224] on button "Run" at bounding box center [362, 218] width 45 height 16
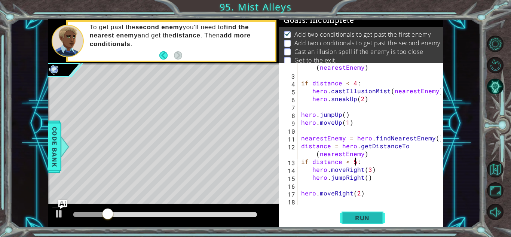
click at [374, 222] on button "Run" at bounding box center [362, 218] width 45 height 16
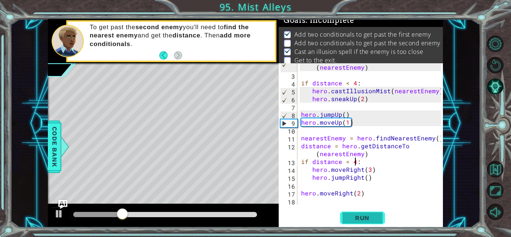
click at [366, 222] on button "Run" at bounding box center [362, 218] width 45 height 16
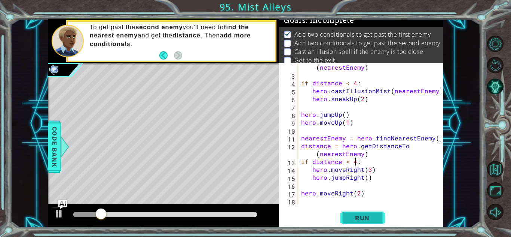
click at [372, 218] on span "Run" at bounding box center [363, 217] width 30 height 7
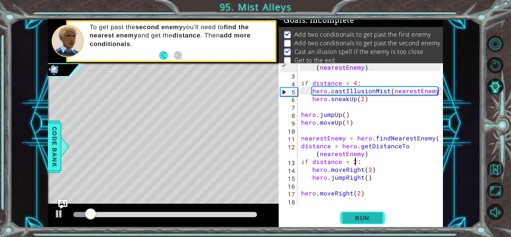
click at [366, 225] on button "Run" at bounding box center [362, 218] width 45 height 16
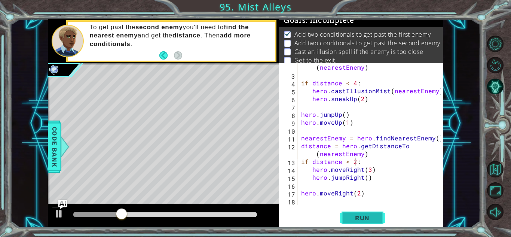
click at [364, 221] on span "Run" at bounding box center [363, 217] width 30 height 7
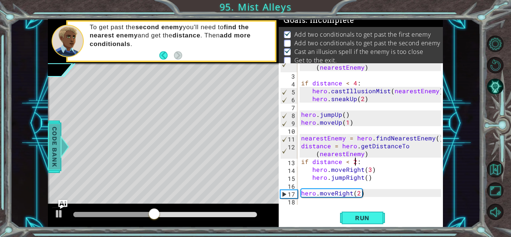
click at [55, 151] on span "Code Bank" at bounding box center [55, 147] width 12 height 46
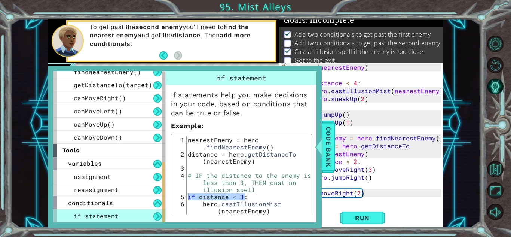
click at [232, 198] on div "nearestEnemy = hero . findNearestEnemy ( ) distance = hero . getDistanceTo ( ne…" at bounding box center [247, 175] width 123 height 78
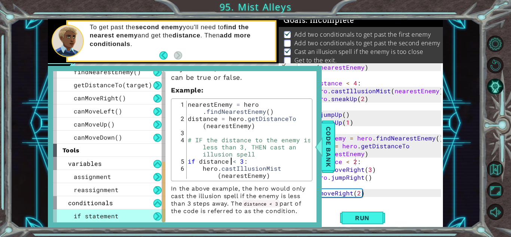
scroll to position [39, 0]
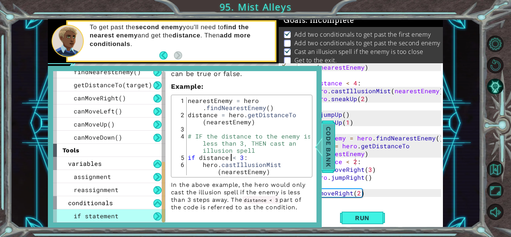
click at [327, 153] on span "Code Bank" at bounding box center [329, 147] width 12 height 46
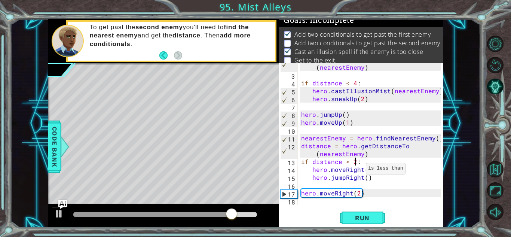
click at [357, 162] on div "distance = hero . getDistanceTo ( nearestEnemy ) if distance < 4 : hero . castI…" at bounding box center [372, 137] width 145 height 165
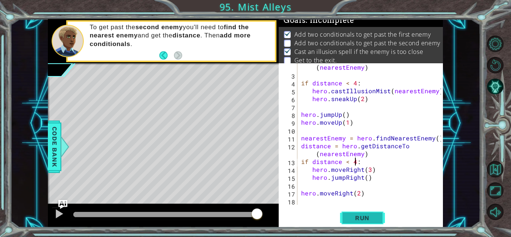
type textarea "if distance < 4:"
click at [368, 220] on span "Run" at bounding box center [363, 217] width 30 height 7
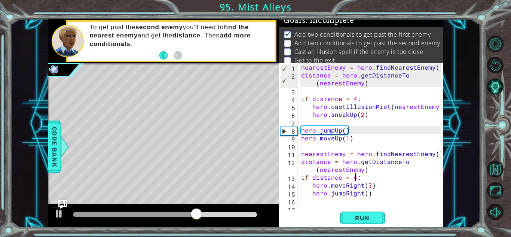
scroll to position [0, 0]
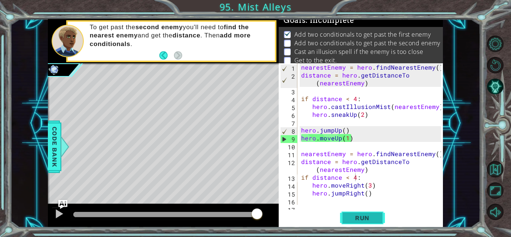
click at [358, 210] on button "Run" at bounding box center [362, 218] width 45 height 16
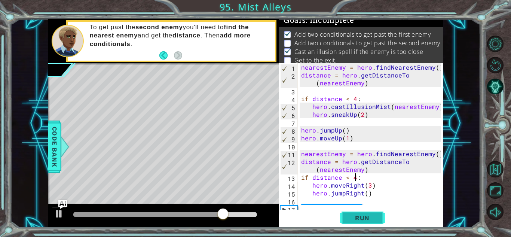
click at [372, 215] on span "Run" at bounding box center [363, 217] width 30 height 7
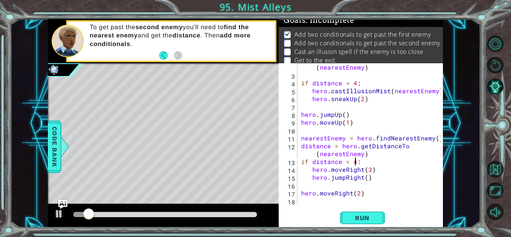
scroll to position [16, 0]
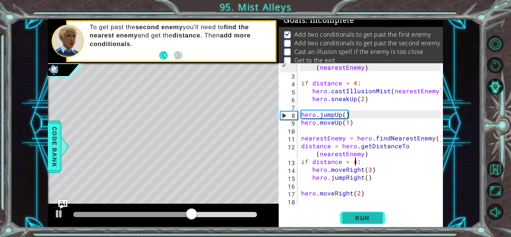
click at [348, 214] on span "Run" at bounding box center [363, 217] width 30 height 7
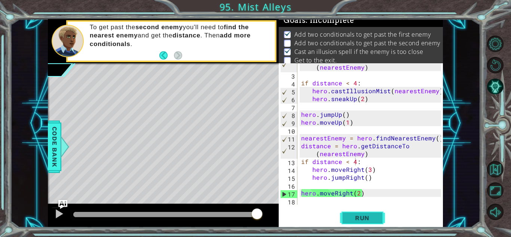
click at [365, 217] on span "Run" at bounding box center [363, 217] width 30 height 7
